Goal: Task Accomplishment & Management: Manage account settings

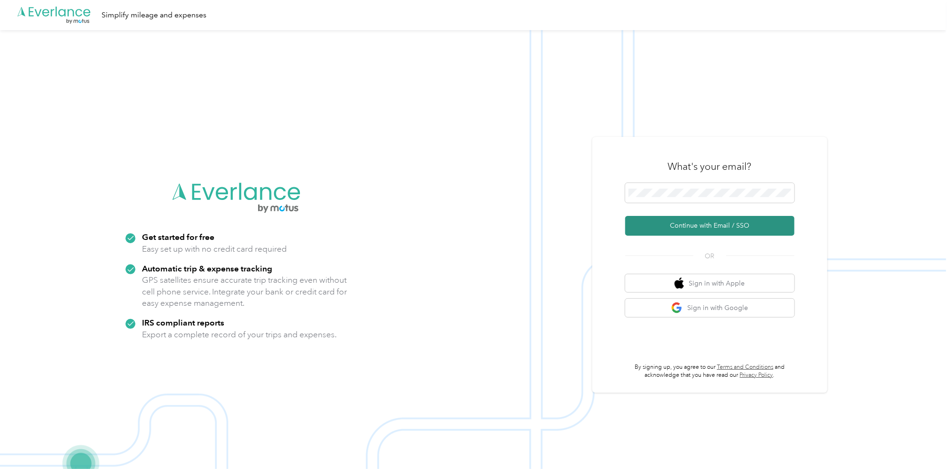
click at [716, 228] on button "Continue with Email / SSO" at bounding box center [709, 226] width 169 height 20
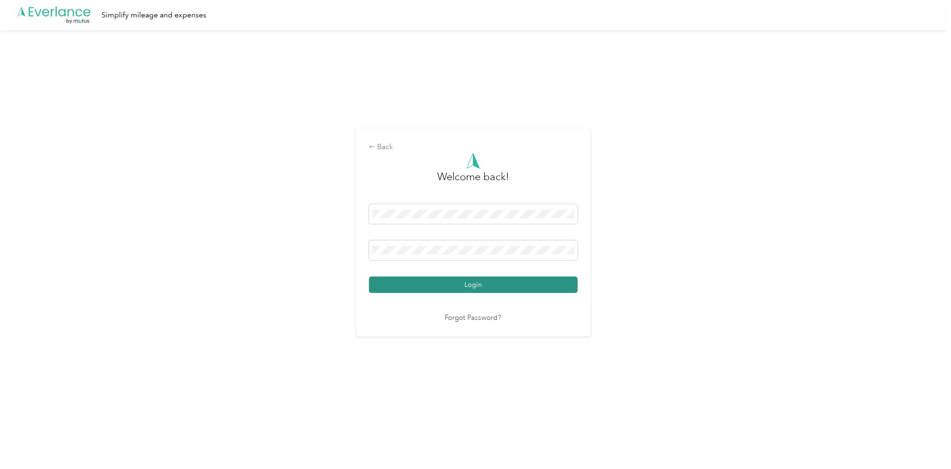
click at [475, 283] on button "Login" at bounding box center [473, 284] width 209 height 16
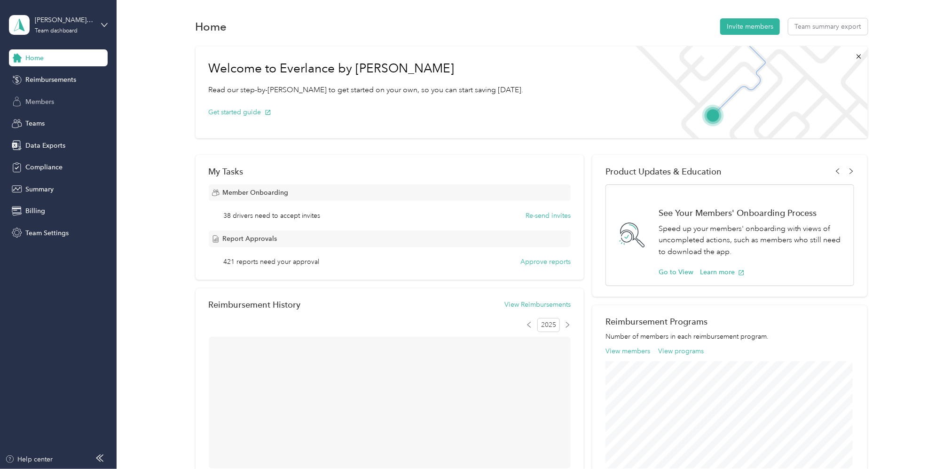
click at [34, 102] on span "Members" at bounding box center [39, 102] width 29 height 10
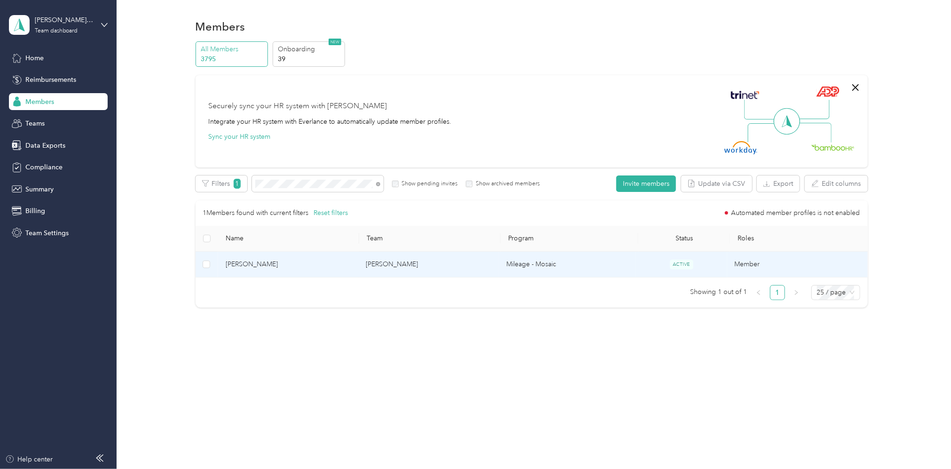
click at [407, 267] on td "[PERSON_NAME]" at bounding box center [428, 264] width 141 height 26
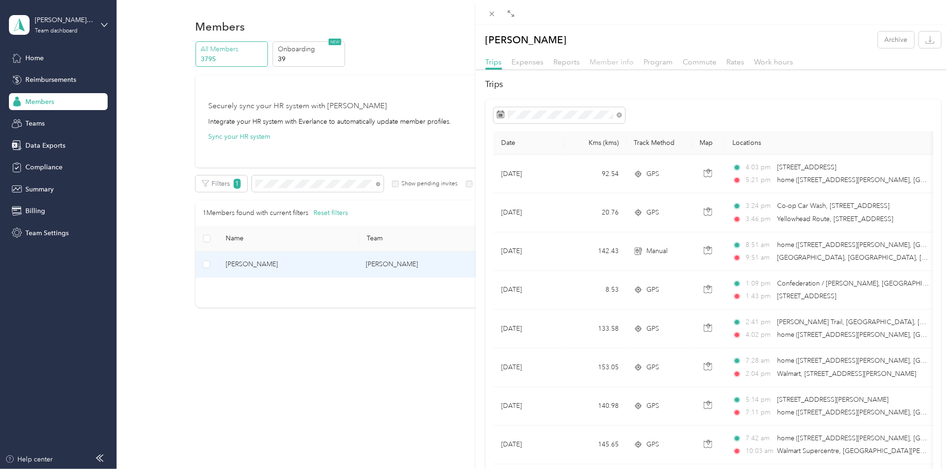
click at [619, 61] on span "Member info" at bounding box center [612, 61] width 44 height 9
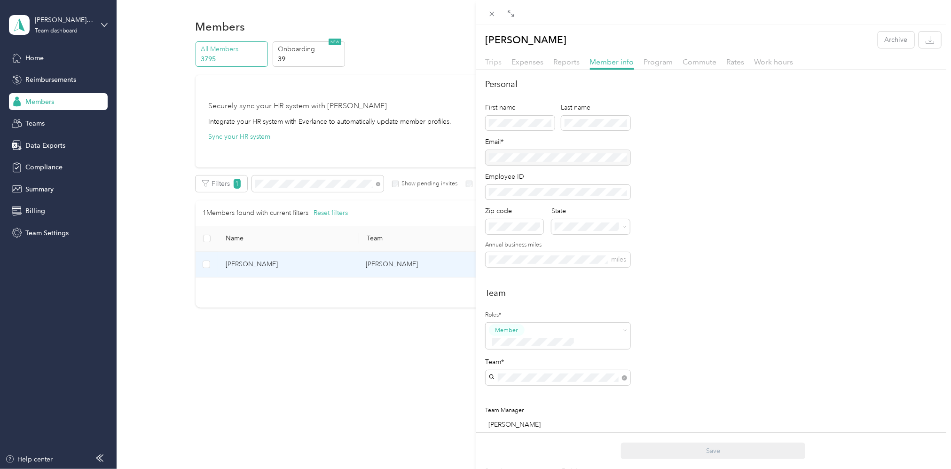
click at [491, 62] on span "Trips" at bounding box center [493, 61] width 16 height 9
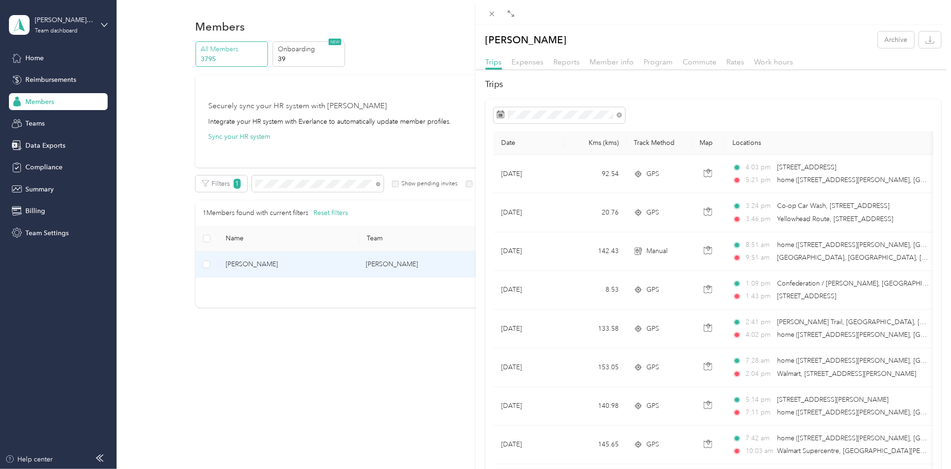
drag, startPoint x: 312, startPoint y: 180, endPoint x: 303, endPoint y: 188, distance: 11.7
click at [311, 180] on div "[PERSON_NAME] Archive Trips Expenses Reports Member info Program Commute Rates …" at bounding box center [475, 234] width 951 height 469
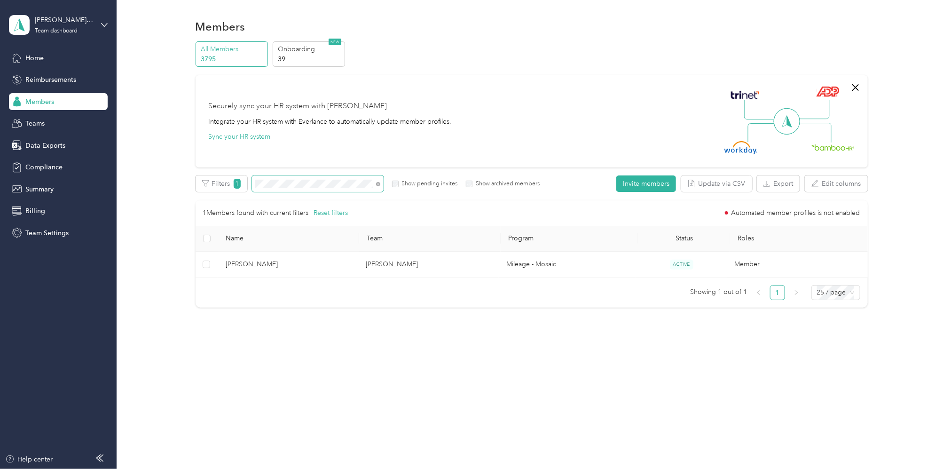
click at [289, 178] on span at bounding box center [318, 183] width 132 height 16
click at [243, 182] on div "Filters 1 Show pending invites Show archived members" at bounding box center [367, 183] width 344 height 16
click at [529, 126] on div "Securely sync your HR system with Everlance Integrate your HR system with Everl…" at bounding box center [527, 121] width 637 height 66
click at [345, 189] on span at bounding box center [318, 183] width 132 height 16
click at [192, 188] on div "All Members 3795 Onboarding 39 NEW Securely sync your HR system with Everlance …" at bounding box center [531, 270] width 806 height 458
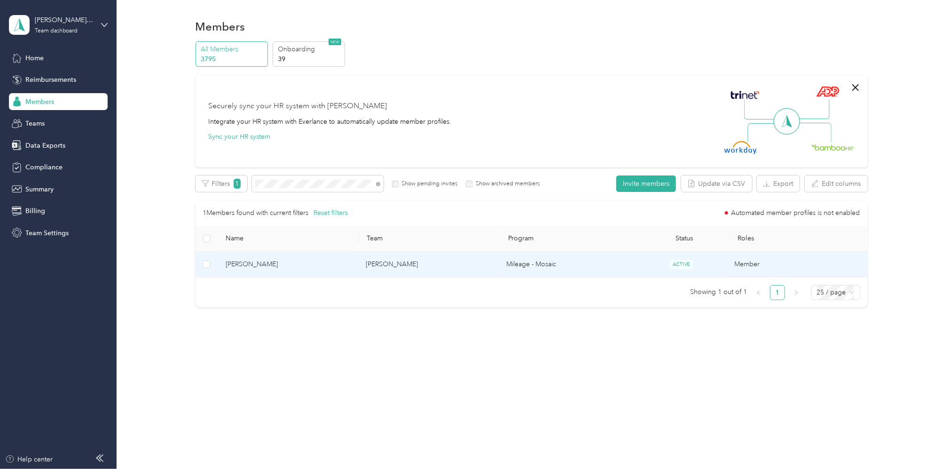
click at [378, 263] on td "[PERSON_NAME]" at bounding box center [428, 264] width 141 height 26
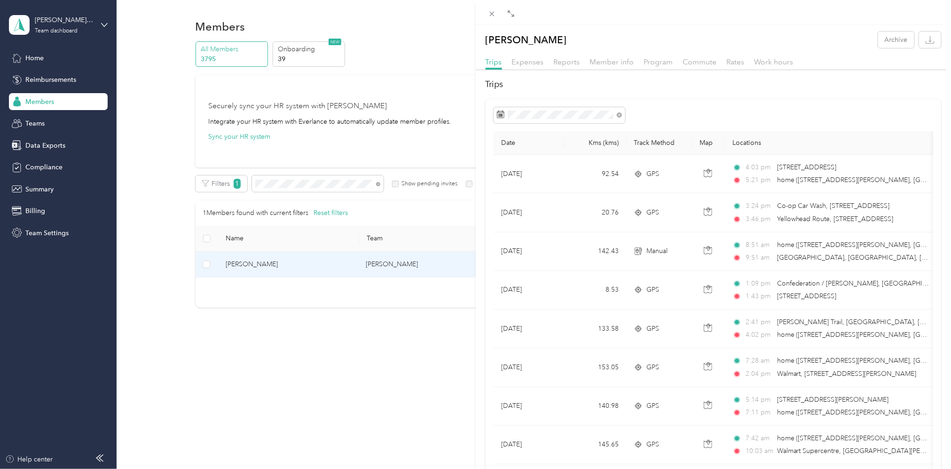
click at [65, 33] on div "[PERSON_NAME] Archive Trips Expenses Reports Member info Program Commute Rates …" at bounding box center [475, 234] width 951 height 469
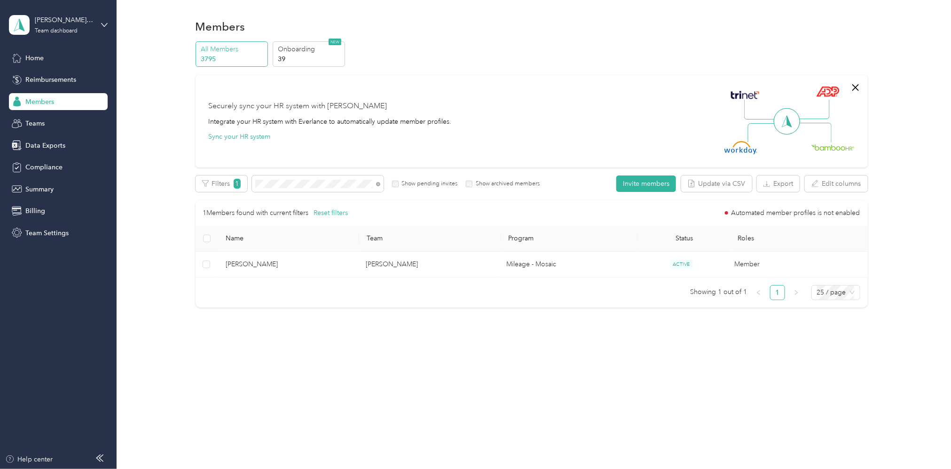
click at [64, 30] on div "Team dashboard" at bounding box center [56, 31] width 43 height 6
click at [50, 101] on div "Personal dashboard" at bounding box center [161, 97] width 291 height 16
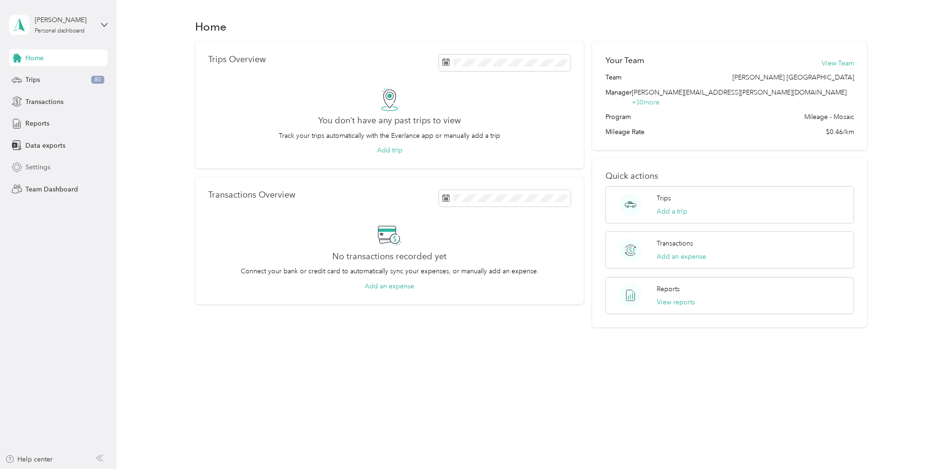
click at [36, 168] on span "Settings" at bounding box center [37, 167] width 25 height 10
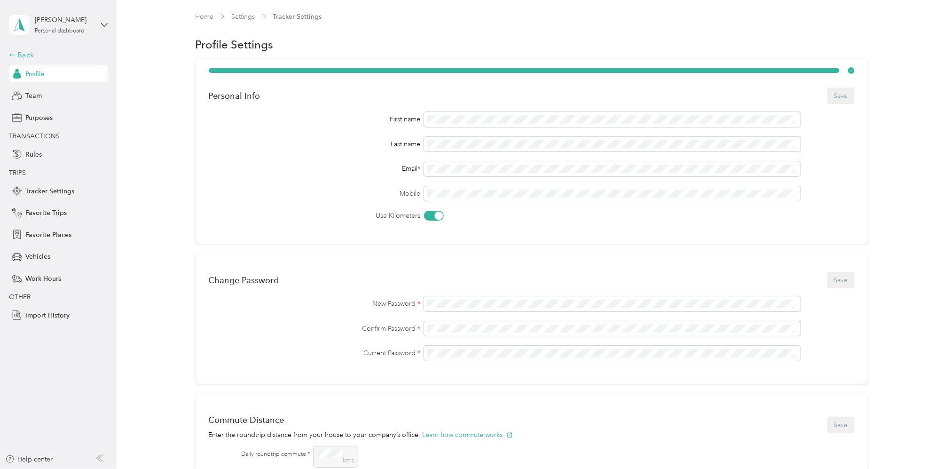
click at [13, 54] on icon at bounding box center [12, 55] width 7 height 7
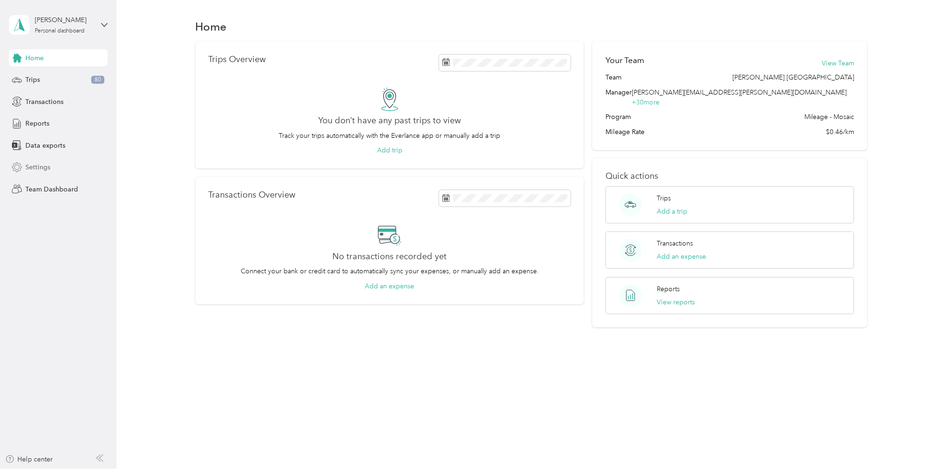
click at [36, 167] on span "Settings" at bounding box center [37, 167] width 25 height 10
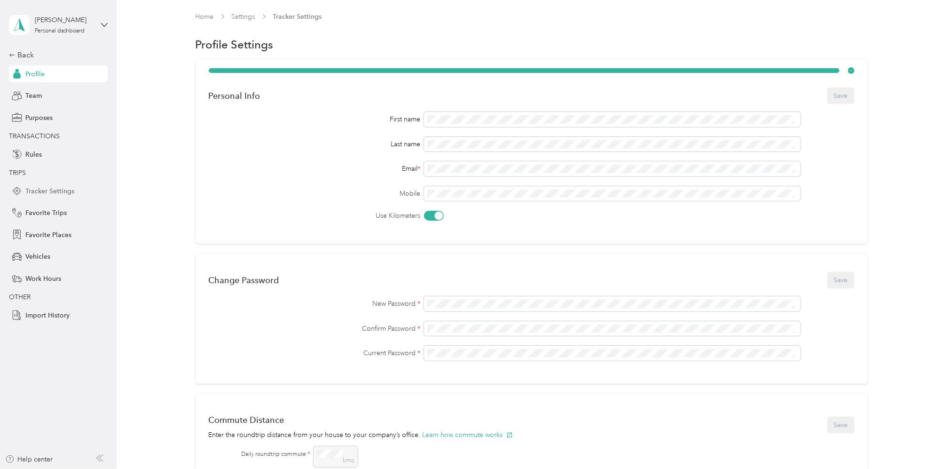
click at [44, 189] on span "Tracker Settings" at bounding box center [49, 191] width 49 height 10
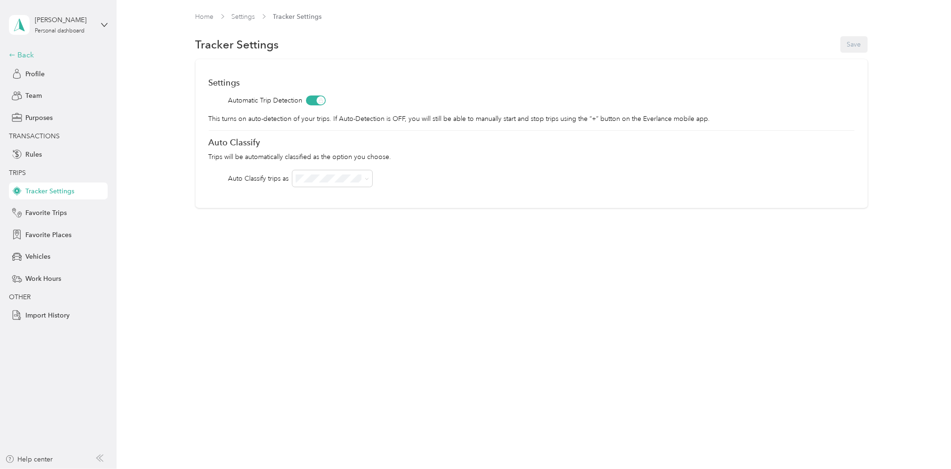
click at [14, 54] on icon at bounding box center [12, 55] width 7 height 7
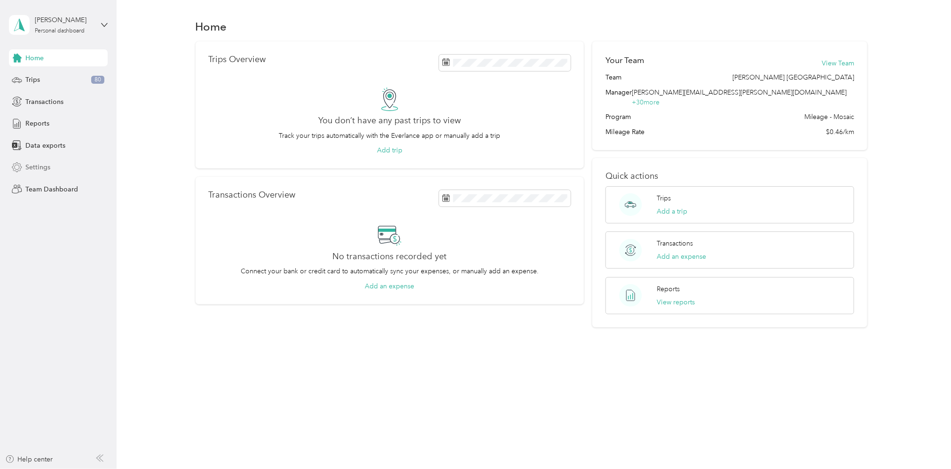
click at [43, 168] on span "Settings" at bounding box center [37, 167] width 25 height 10
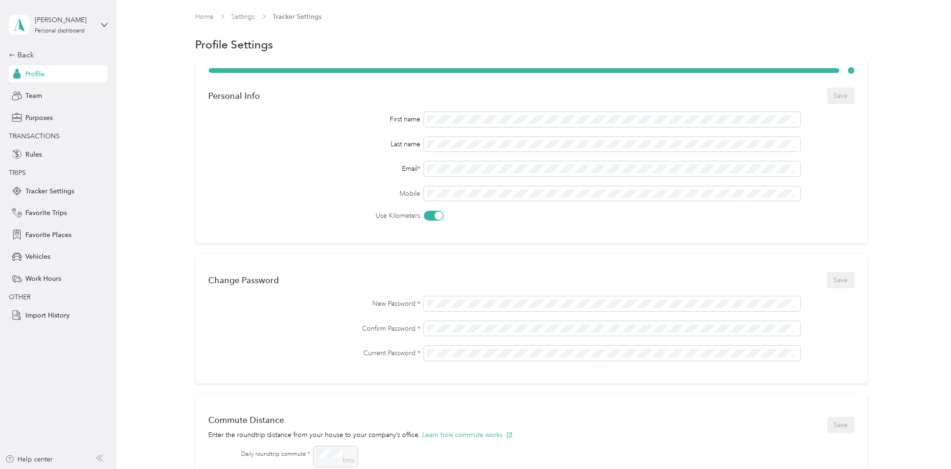
click at [38, 70] on span "Profile" at bounding box center [34, 74] width 19 height 10
click at [62, 30] on div "Personal dashboard" at bounding box center [60, 31] width 50 height 6
click at [51, 79] on div "Team dashboard" at bounding box center [161, 74] width 291 height 16
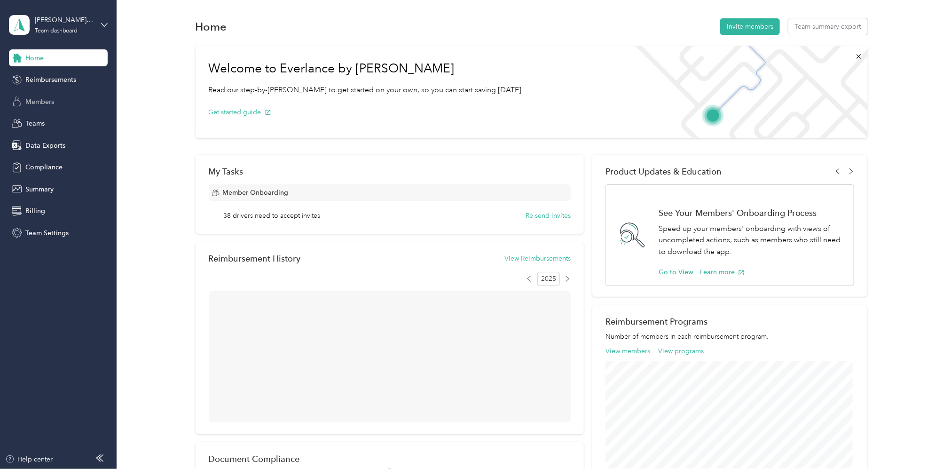
click at [42, 106] on span "Members" at bounding box center [39, 102] width 29 height 10
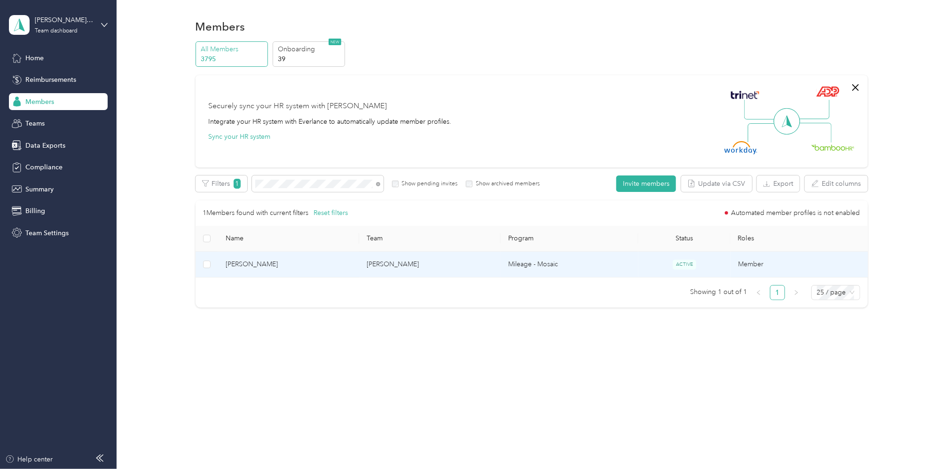
click at [392, 262] on td "[PERSON_NAME]" at bounding box center [429, 264] width 141 height 26
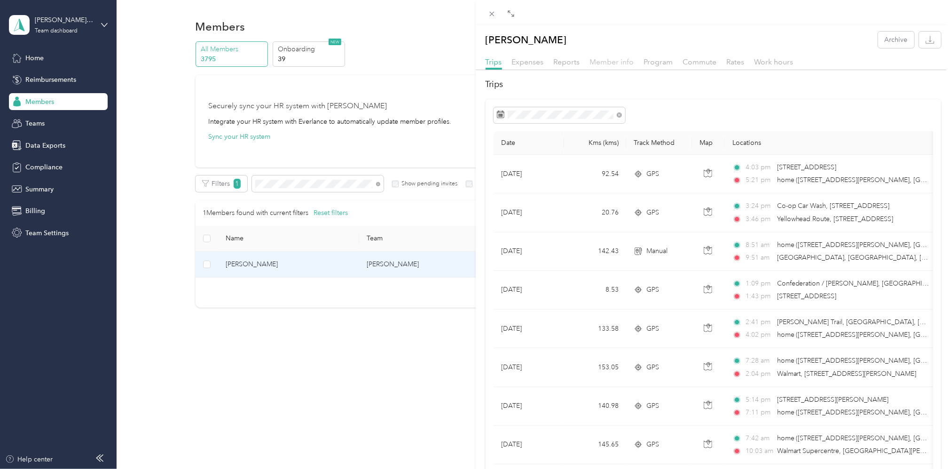
click at [617, 62] on span "Member info" at bounding box center [612, 61] width 44 height 9
